Goal: Transaction & Acquisition: Purchase product/service

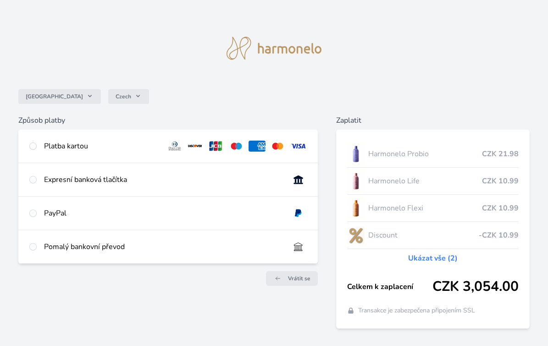
click at [35, 247] on input "radio" at bounding box center [32, 246] width 7 height 7
radio input "true"
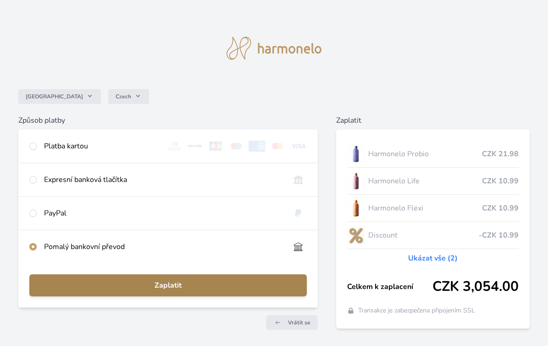
scroll to position [32, 0]
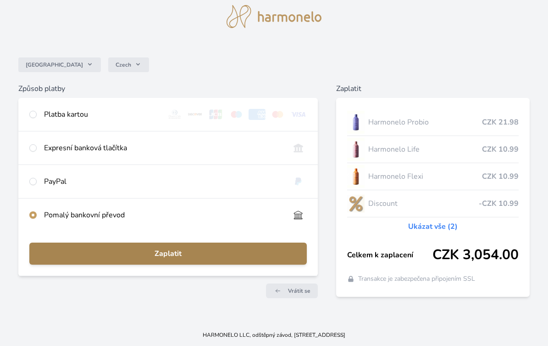
click at [173, 254] on span "Zaplatit" at bounding box center [168, 253] width 263 height 11
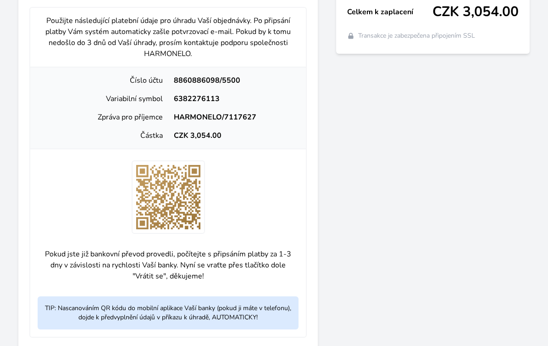
scroll to position [329, 0]
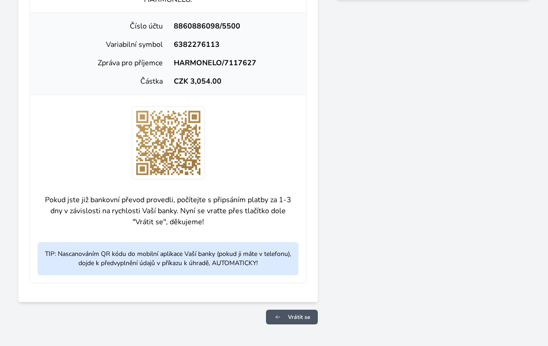
click at [303, 322] on link "Vrátit se" at bounding box center [292, 316] width 52 height 15
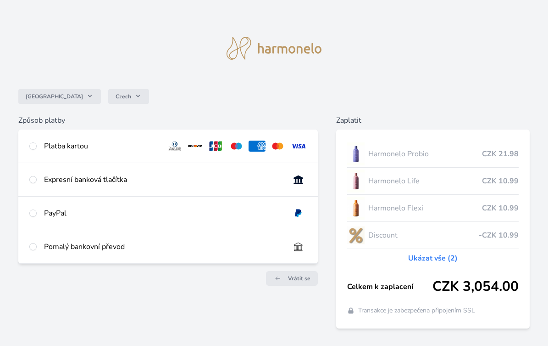
click at [31, 180] on input "radio" at bounding box center [32, 179] width 7 height 7
radio input "true"
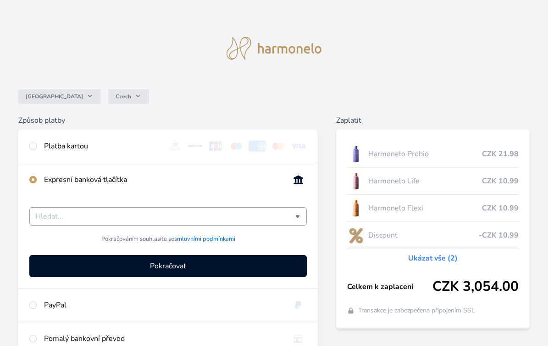
click at [92, 220] on input "Česká spořitelna Komerční banka mTransfer Fio banka Moneta Money Bank Raiffeise…" at bounding box center [165, 216] width 260 height 11
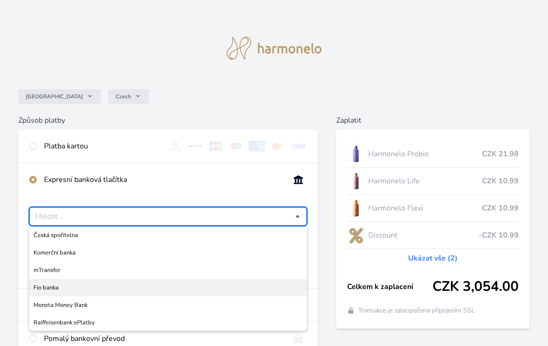
click at [61, 285] on span "Fio banka" at bounding box center [167, 287] width 269 height 9
type input "Fio banka"
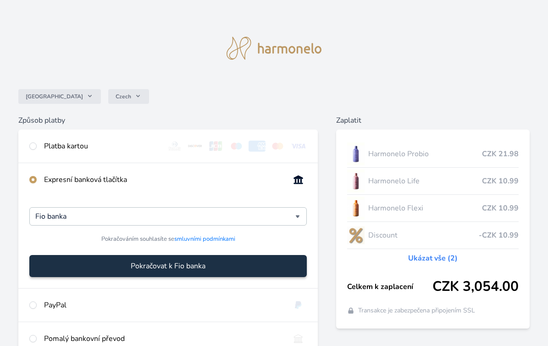
click at [165, 265] on span "Pokračovat k Fio banka" at bounding box center [168, 265] width 75 height 11
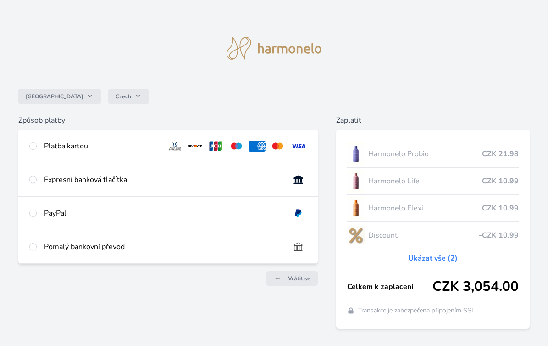
click at [67, 248] on div "Pomalý bankovní převod" at bounding box center [163, 246] width 239 height 11
radio input "true"
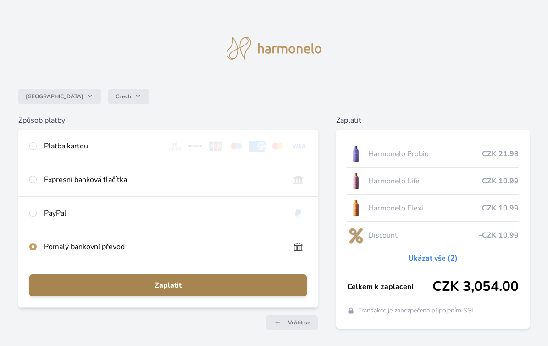
click at [182, 279] on button "Zaplatit" at bounding box center [168, 285] width 278 height 22
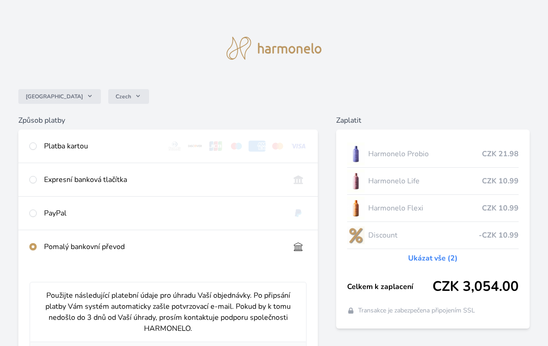
click at [257, 52] on img at bounding box center [274, 48] width 95 height 23
